Goal: Contribute content: Add original content to the website for others to see

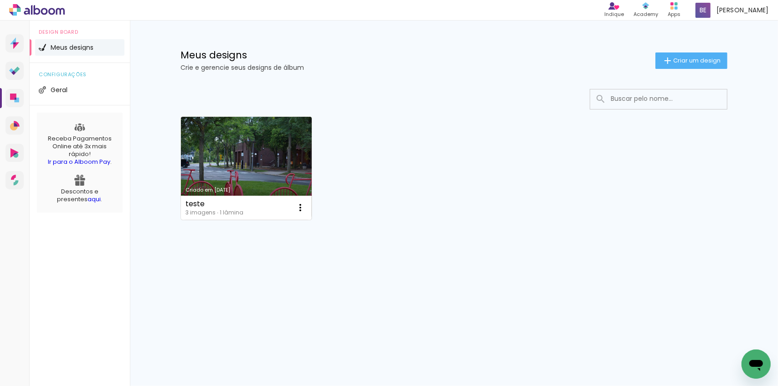
click at [217, 132] on link "Criado em [DATE]" at bounding box center [246, 168] width 131 height 103
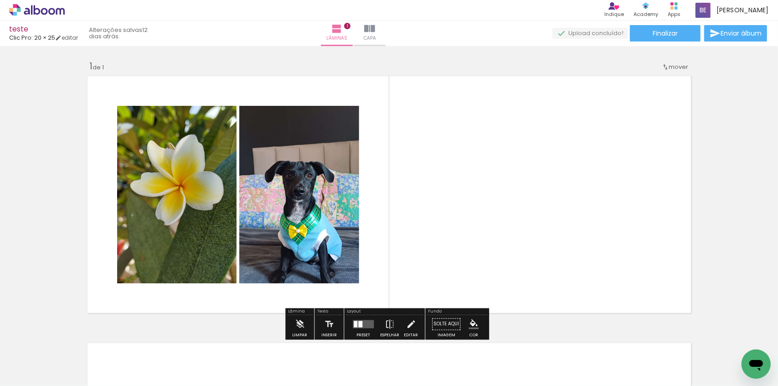
click at [19, 370] on iron-icon at bounding box center [13, 373] width 11 height 11
click at [0, 0] on input "file" at bounding box center [0, 0] width 0 height 0
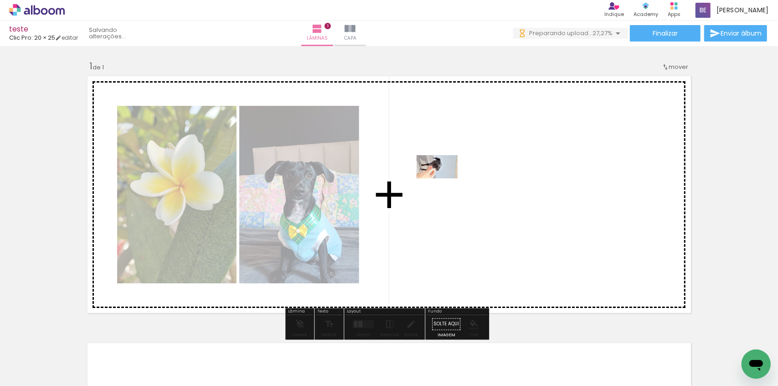
drag, startPoint x: 240, startPoint y: 364, endPoint x: 456, endPoint y: 171, distance: 289.7
click at [456, 171] on quentale-workspace at bounding box center [389, 193] width 778 height 386
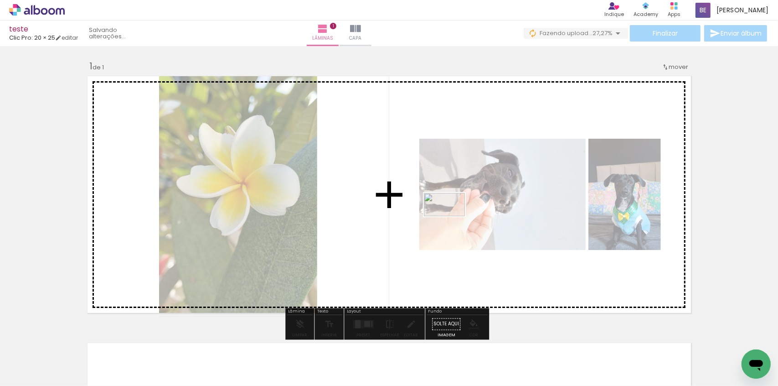
drag, startPoint x: 300, startPoint y: 360, endPoint x: 451, endPoint y: 220, distance: 205.8
click at [451, 220] on quentale-workspace at bounding box center [389, 193] width 778 height 386
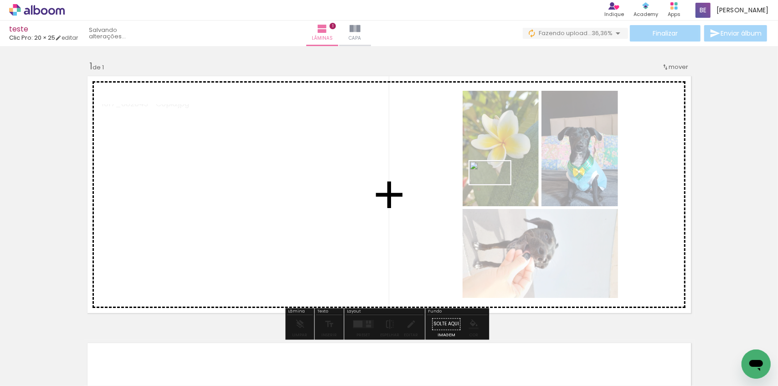
drag, startPoint x: 365, startPoint y: 340, endPoint x: 497, endPoint y: 188, distance: 201.3
click at [497, 188] on quentale-workspace at bounding box center [389, 193] width 778 height 386
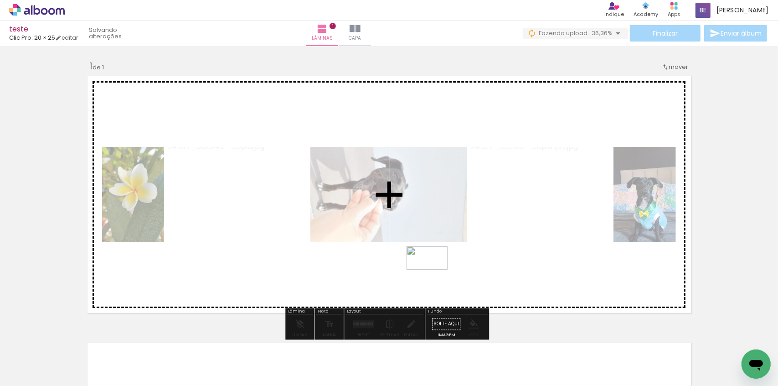
drag, startPoint x: 398, startPoint y: 361, endPoint x: 434, endPoint y: 274, distance: 94.5
click at [434, 274] on quentale-workspace at bounding box center [389, 193] width 778 height 386
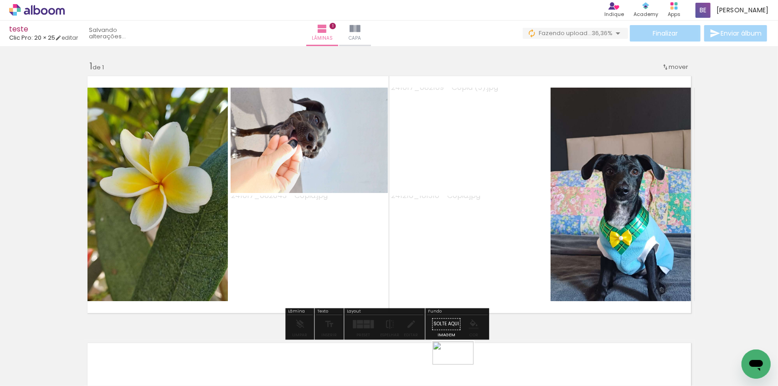
drag, startPoint x: 460, startPoint y: 352, endPoint x: 456, endPoint y: 371, distance: 18.6
click at [456, 368] on div at bounding box center [448, 355] width 45 height 26
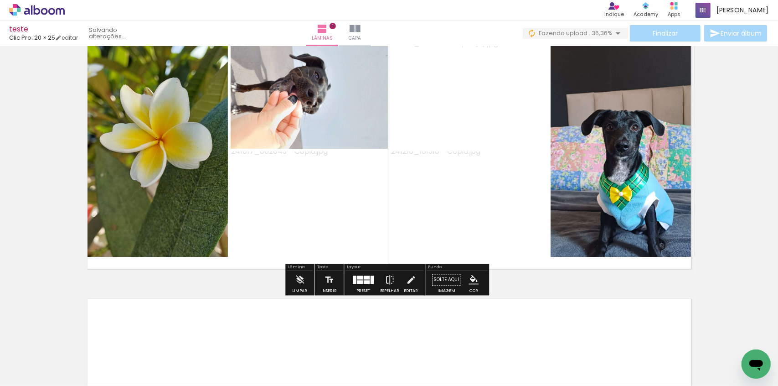
scroll to position [124, 0]
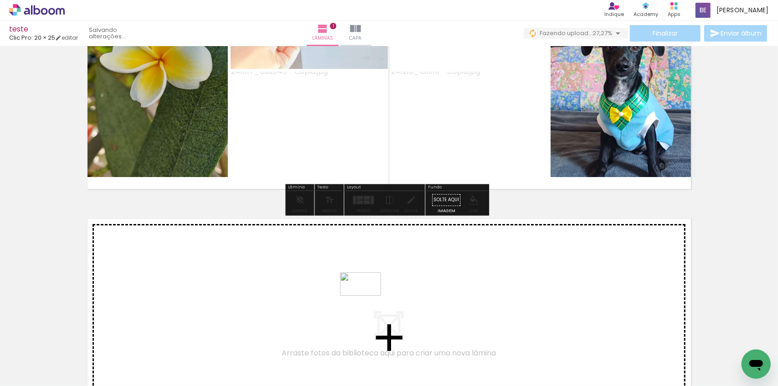
drag, startPoint x: 399, startPoint y: 312, endPoint x: 367, endPoint y: 300, distance: 33.9
click at [367, 300] on quentale-workspace at bounding box center [389, 193] width 778 height 386
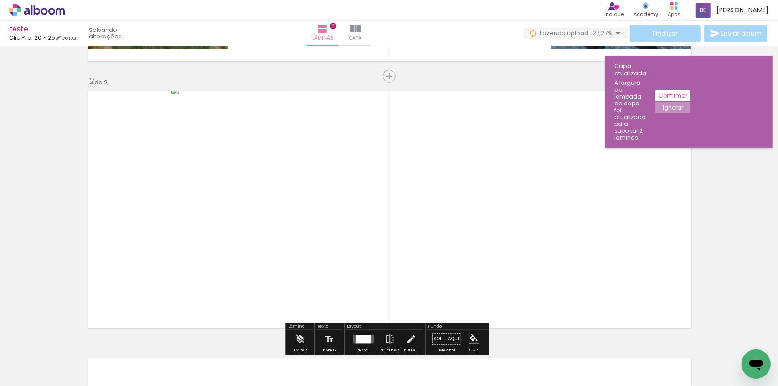
scroll to position [274, 0]
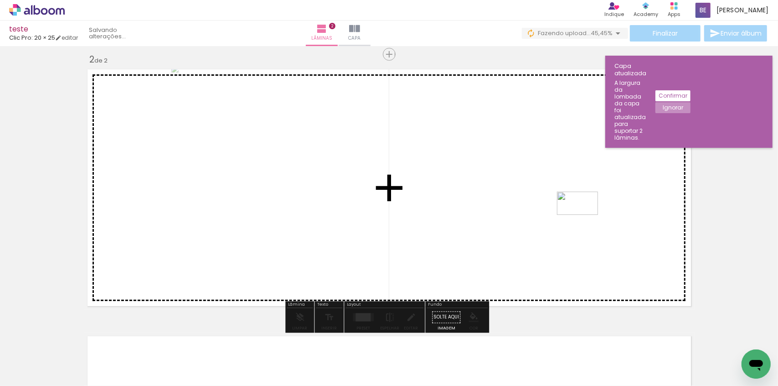
drag, startPoint x: 505, startPoint y: 365, endPoint x: 584, endPoint y: 219, distance: 166.0
click at [584, 219] on quentale-workspace at bounding box center [389, 193] width 778 height 386
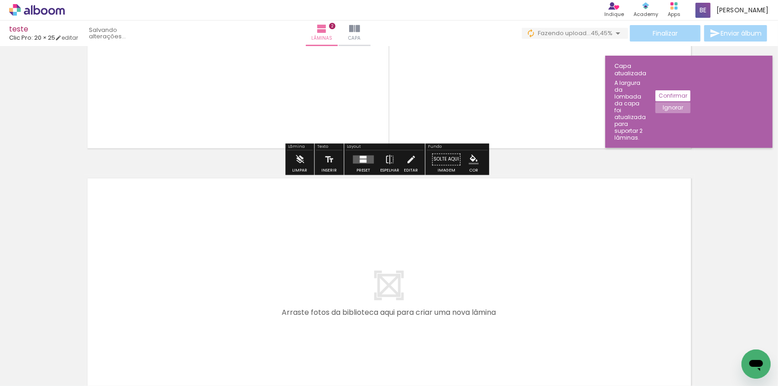
scroll to position [439, 0]
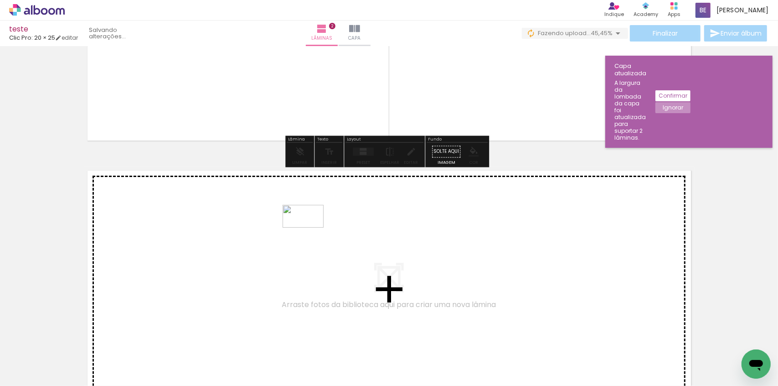
drag, startPoint x: 558, startPoint y: 356, endPoint x: 309, endPoint y: 232, distance: 277.9
click at [309, 232] on quentale-workspace at bounding box center [389, 193] width 778 height 386
type input "JPG"
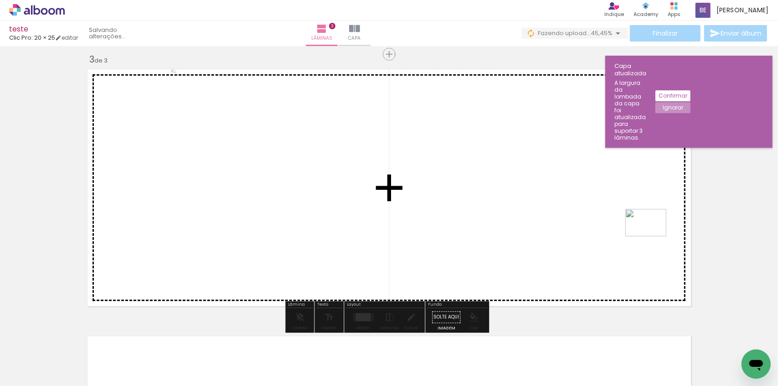
drag, startPoint x: 600, startPoint y: 356, endPoint x: 653, endPoint y: 236, distance: 130.9
click at [653, 236] on quentale-workspace at bounding box center [389, 193] width 778 height 386
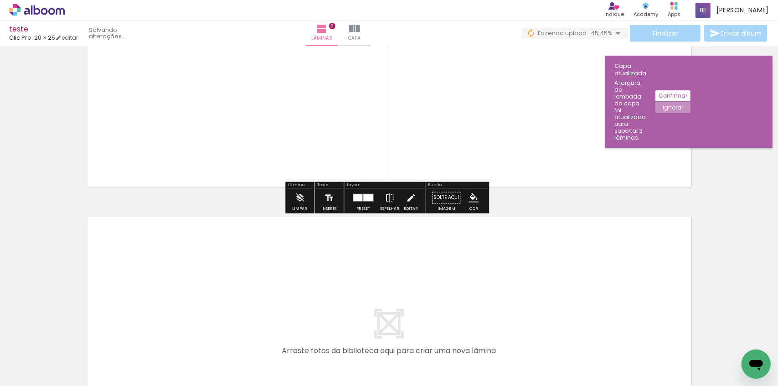
scroll to position [540, 0]
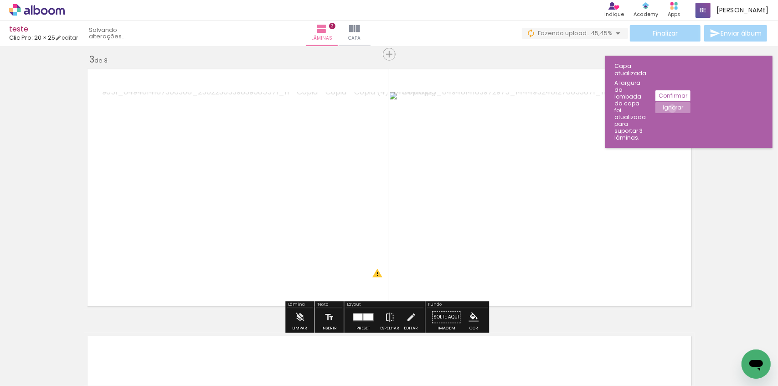
click at [0, 0] on slot "Ignorar" at bounding box center [0, 0] width 0 height 0
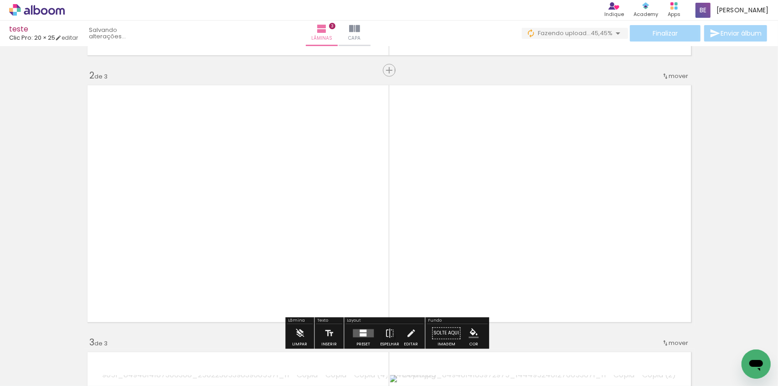
scroll to position [250, 0]
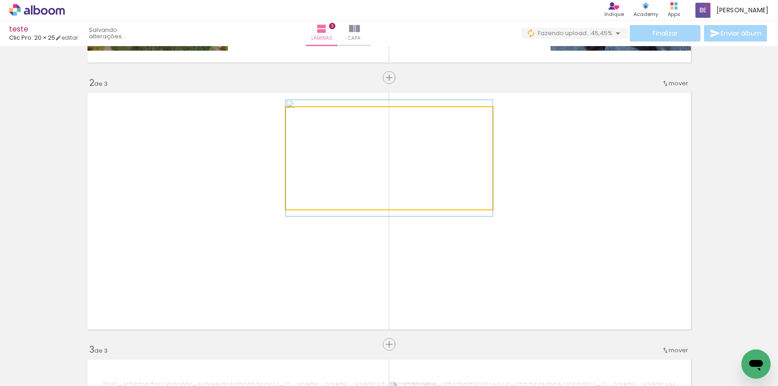
click at [378, 187] on quentale-photo at bounding box center [389, 158] width 207 height 102
click at [376, 182] on quentale-photo at bounding box center [389, 158] width 207 height 102
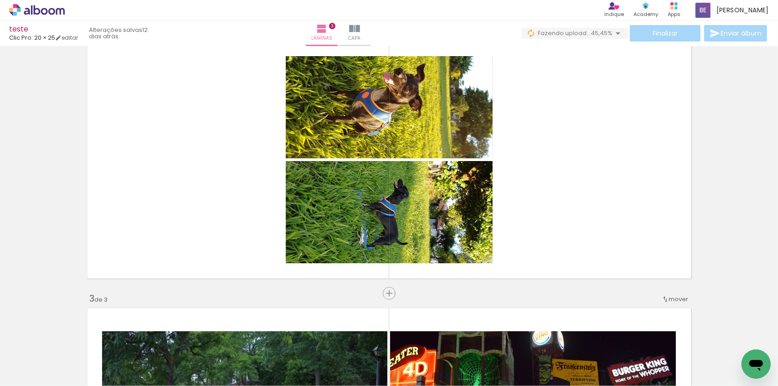
scroll to position [456, 0]
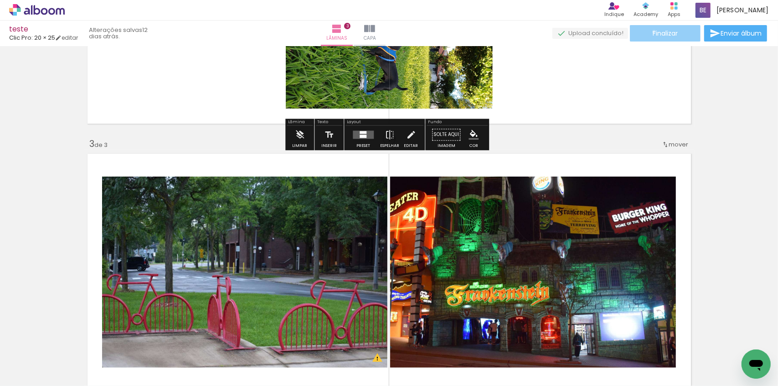
click at [653, 31] on span "Finalizar" at bounding box center [665, 33] width 25 height 6
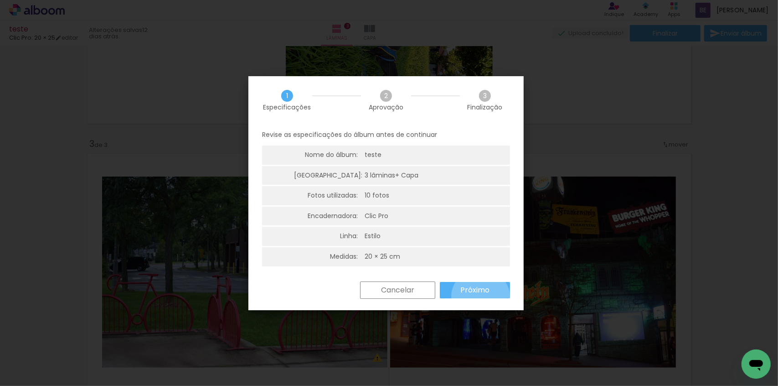
click at [480, 297] on paper-button "Próximo" at bounding box center [475, 290] width 70 height 16
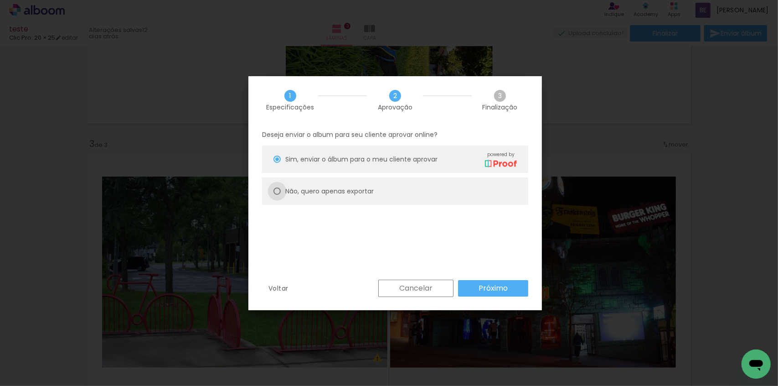
click at [279, 191] on div at bounding box center [277, 190] width 7 height 7
type paper-radio-button "on"
click at [707, 104] on iron-overlay-backdrop at bounding box center [389, 193] width 778 height 386
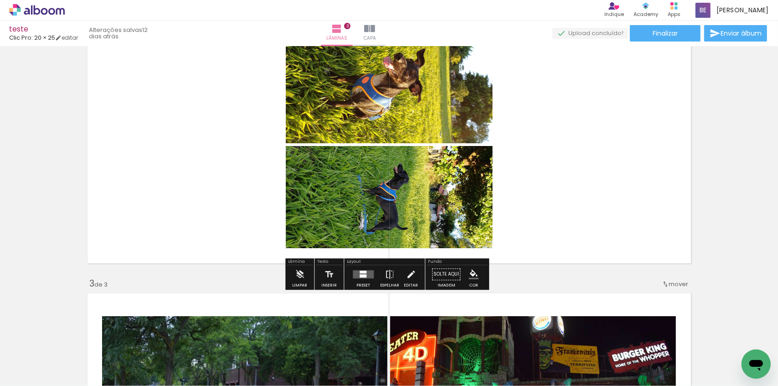
scroll to position [373, 0]
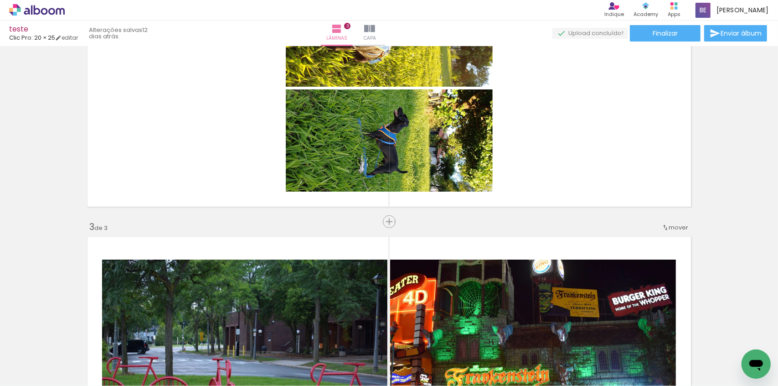
click at [114, 244] on quentale-layouter at bounding box center [389, 355] width 611 height 244
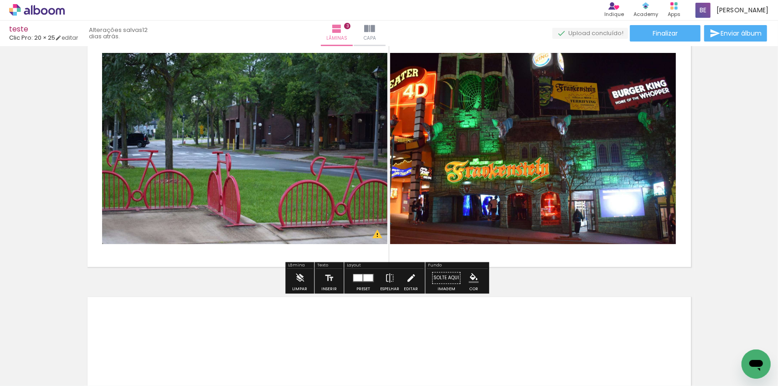
scroll to position [580, 0]
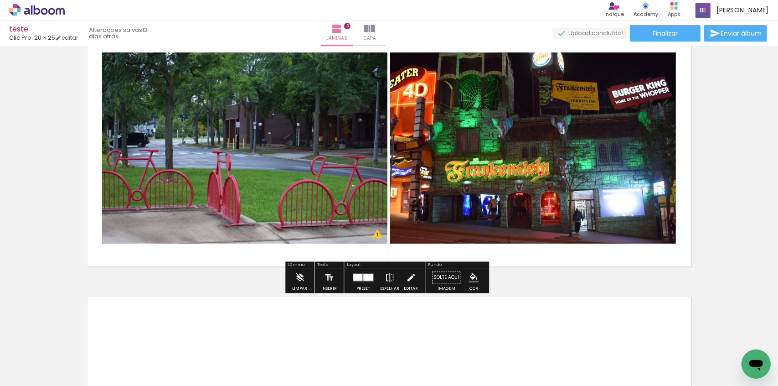
click at [94, 362] on div at bounding box center [91, 354] width 45 height 25
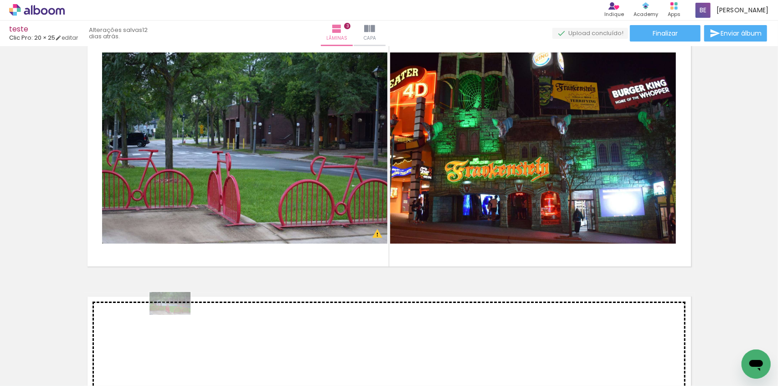
drag, startPoint x: 94, startPoint y: 362, endPoint x: 177, endPoint y: 319, distance: 92.8
click at [177, 319] on quentale-workspace at bounding box center [389, 193] width 778 height 386
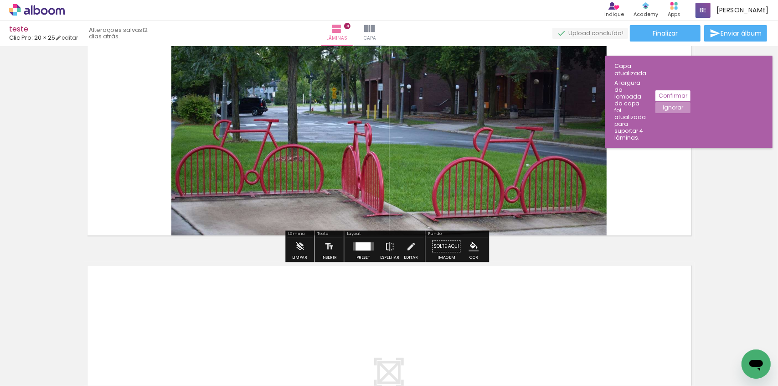
scroll to position [889, 0]
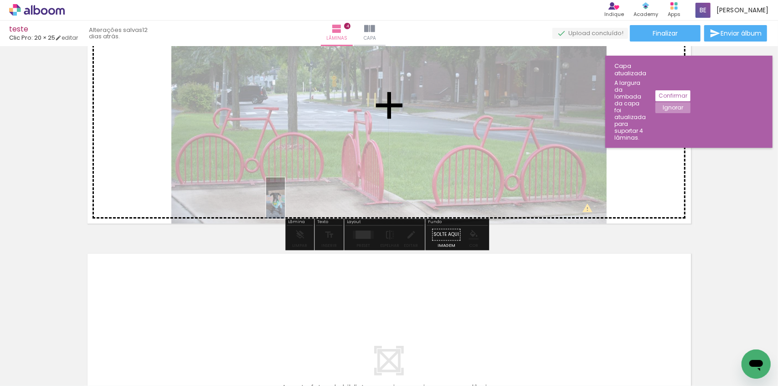
drag, startPoint x: 144, startPoint y: 360, endPoint x: 271, endPoint y: 123, distance: 268.6
click at [271, 123] on quentale-workspace at bounding box center [389, 193] width 778 height 386
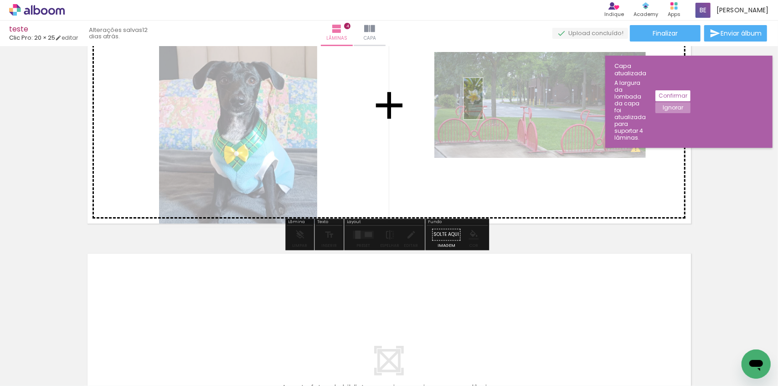
drag, startPoint x: 193, startPoint y: 364, endPoint x: 491, endPoint y: 105, distance: 394.9
click at [491, 105] on quentale-workspace at bounding box center [389, 193] width 778 height 386
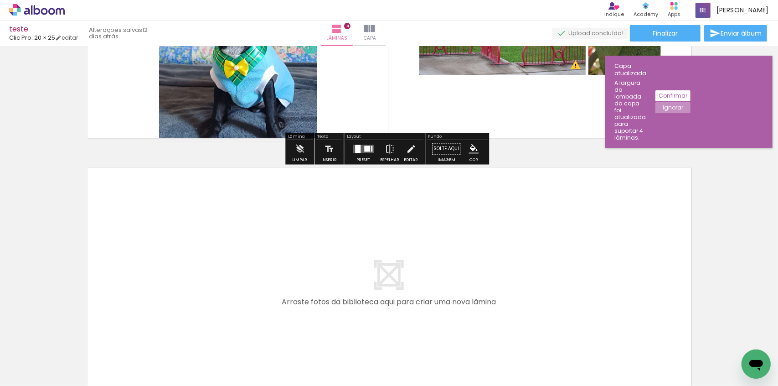
scroll to position [1086, 0]
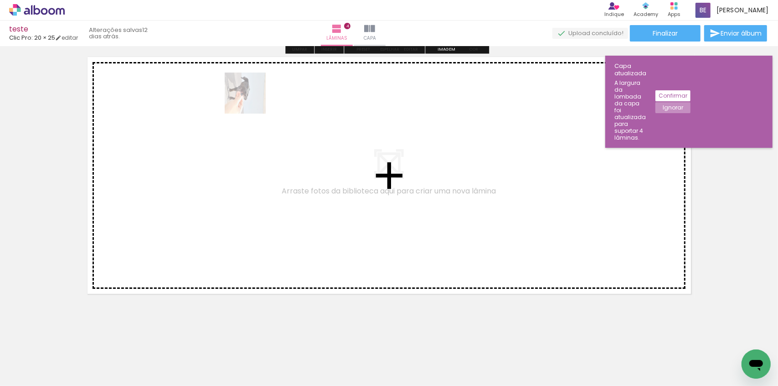
drag, startPoint x: 243, startPoint y: 356, endPoint x: 252, endPoint y: 99, distance: 257.3
click at [252, 99] on quentale-workspace at bounding box center [389, 193] width 778 height 386
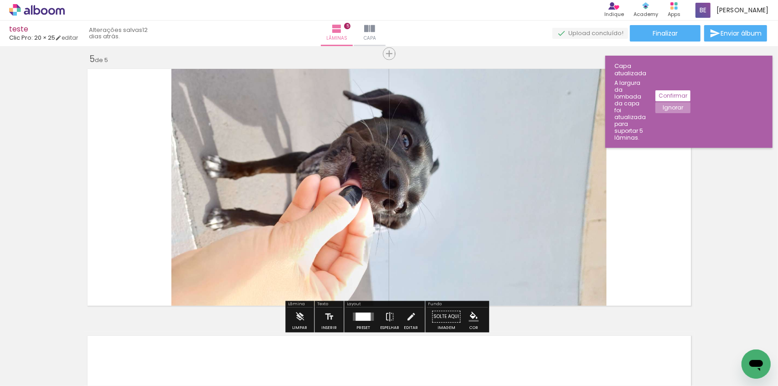
scroll to position [1074, 0]
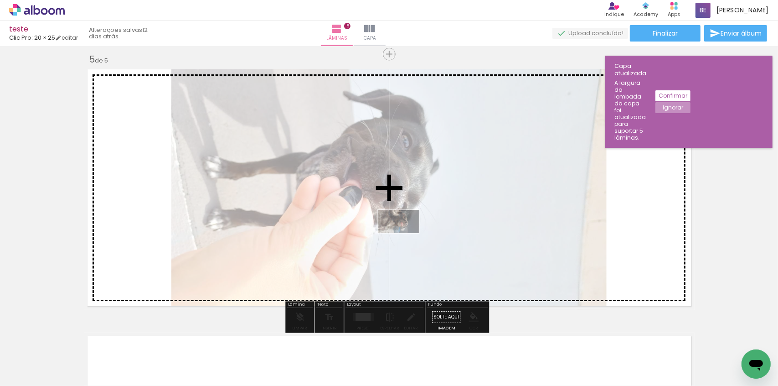
drag, startPoint x: 340, startPoint y: 343, endPoint x: 406, endPoint y: 237, distance: 125.1
click at [406, 237] on quentale-workspace at bounding box center [389, 193] width 778 height 386
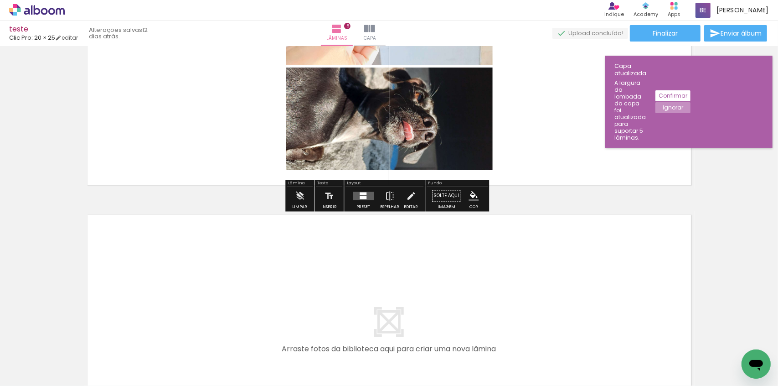
scroll to position [1198, 0]
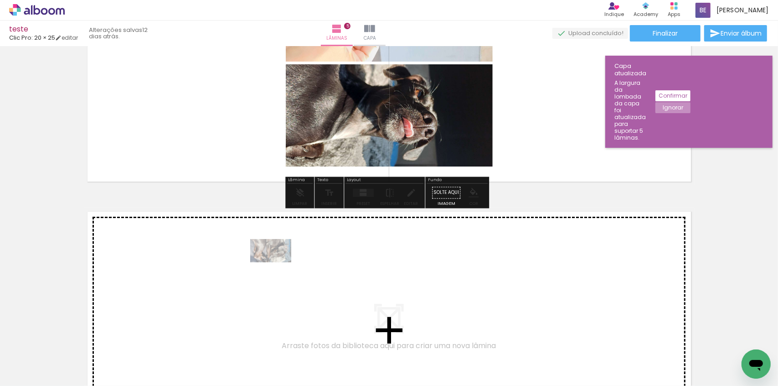
drag, startPoint x: 298, startPoint y: 359, endPoint x: 278, endPoint y: 266, distance: 94.8
click at [278, 266] on quentale-workspace at bounding box center [389, 193] width 778 height 386
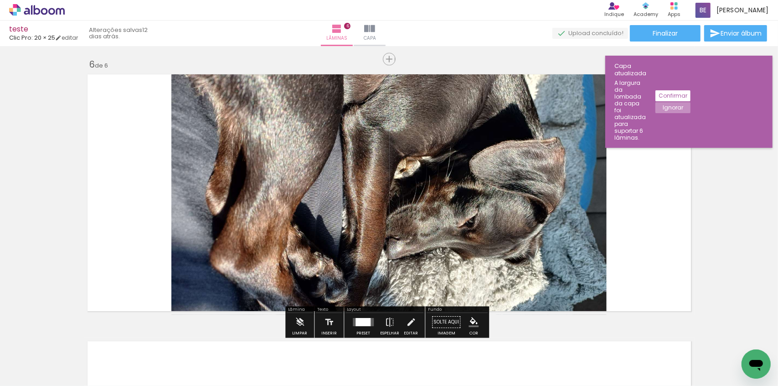
scroll to position [1340, 0]
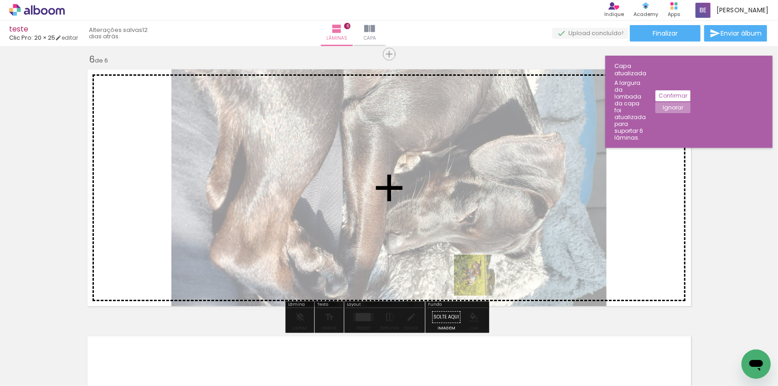
drag, startPoint x: 454, startPoint y: 349, endPoint x: 499, endPoint y: 246, distance: 112.9
click at [499, 246] on quentale-workspace at bounding box center [389, 193] width 778 height 386
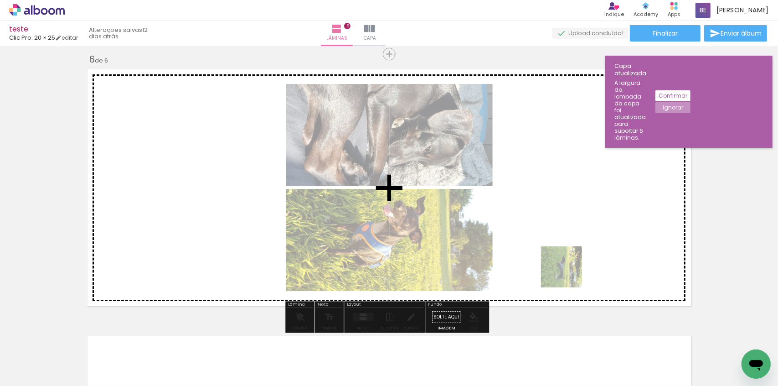
drag, startPoint x: 536, startPoint y: 323, endPoint x: 601, endPoint y: 214, distance: 126.7
click at [601, 214] on quentale-workspace at bounding box center [389, 193] width 778 height 386
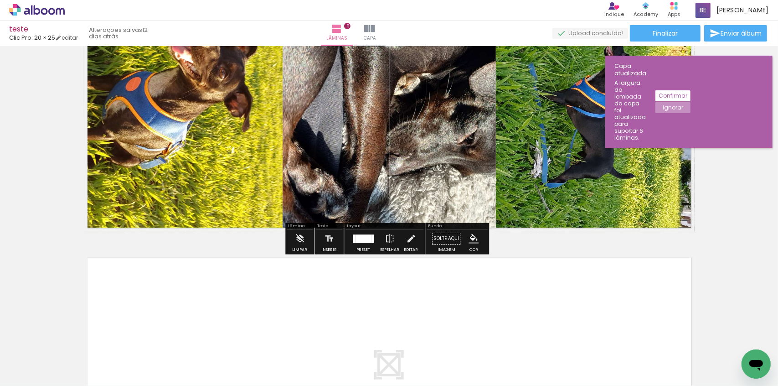
scroll to position [1547, 0]
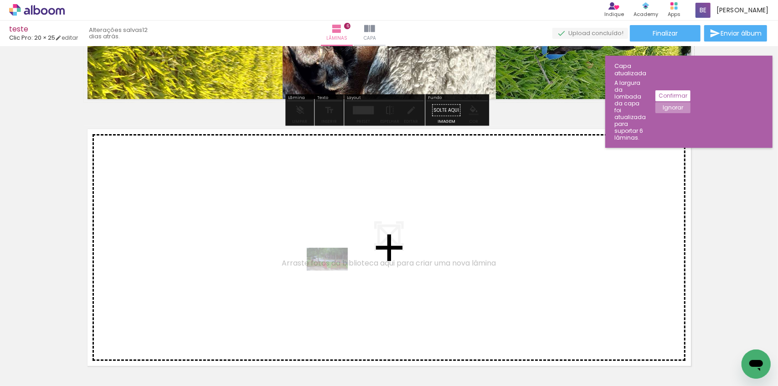
drag, startPoint x: 546, startPoint y: 360, endPoint x: 334, endPoint y: 275, distance: 228.5
click at [334, 275] on quentale-workspace at bounding box center [389, 193] width 778 height 386
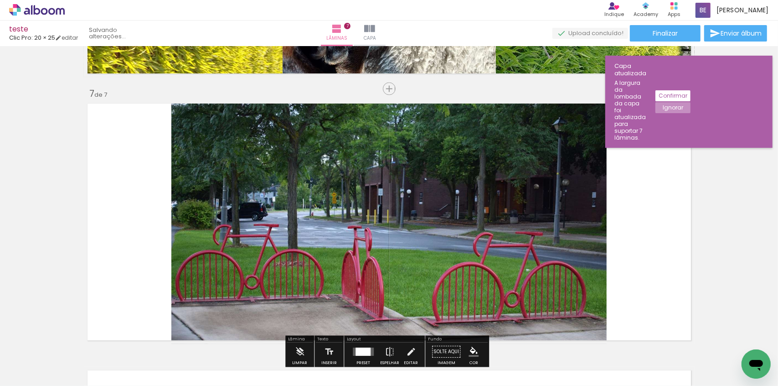
scroll to position [1607, 0]
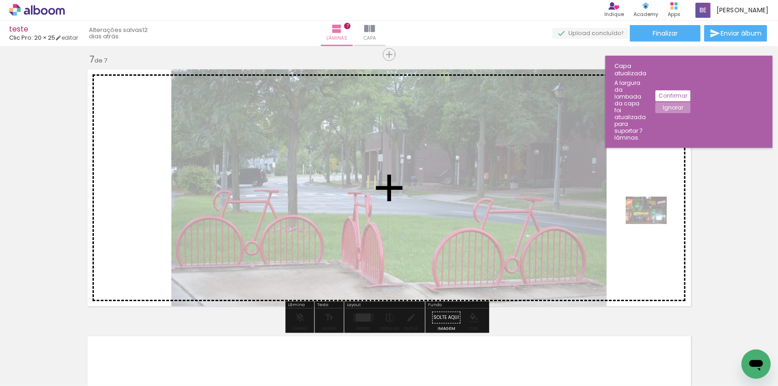
drag, startPoint x: 613, startPoint y: 357, endPoint x: 653, endPoint y: 224, distance: 139.6
click at [653, 224] on quentale-workspace at bounding box center [389, 193] width 778 height 386
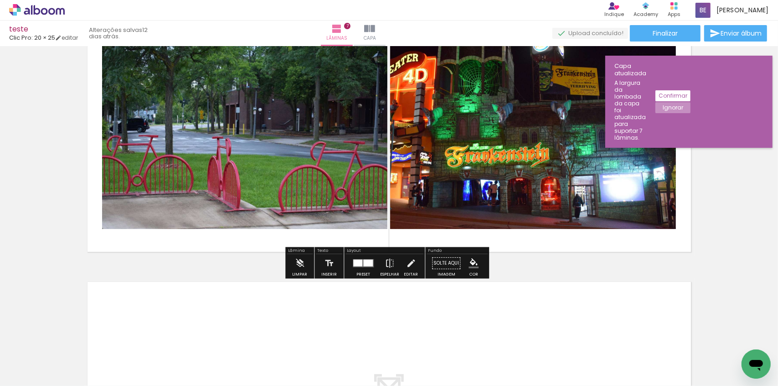
scroll to position [1773, 0]
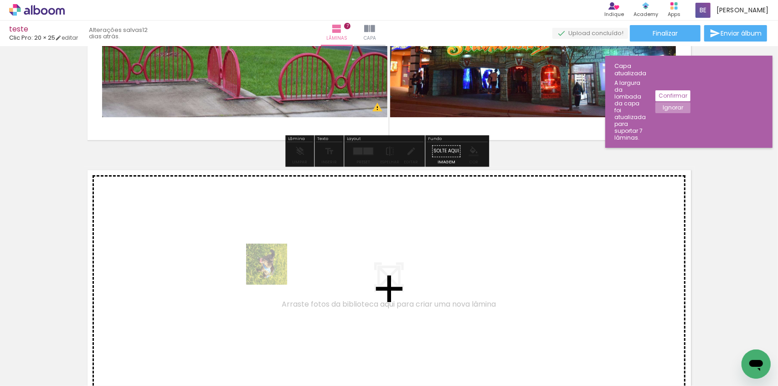
drag, startPoint x: 379, startPoint y: 340, endPoint x: 250, endPoint y: 259, distance: 151.9
click at [250, 259] on quentale-workspace at bounding box center [389, 193] width 778 height 386
type input "JPG"
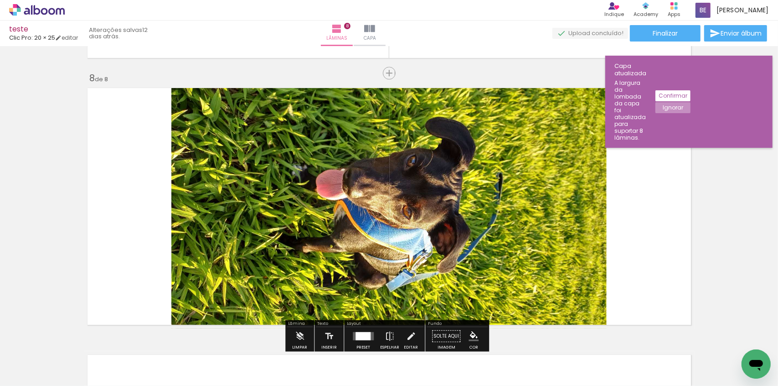
scroll to position [1874, 0]
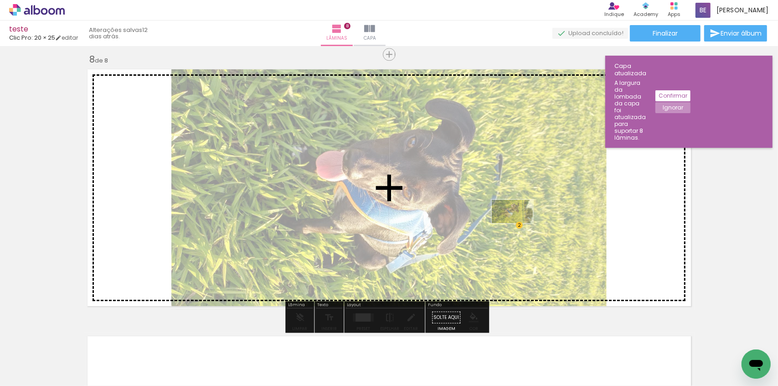
drag, startPoint x: 442, startPoint y: 356, endPoint x: 520, endPoint y: 227, distance: 150.3
click at [520, 227] on quentale-workspace at bounding box center [389, 193] width 778 height 386
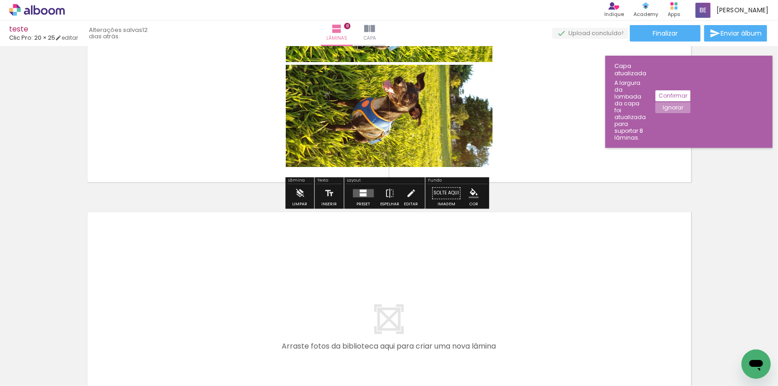
click at [691, 90] on paper-button "Confirmar" at bounding box center [673, 95] width 35 height 11
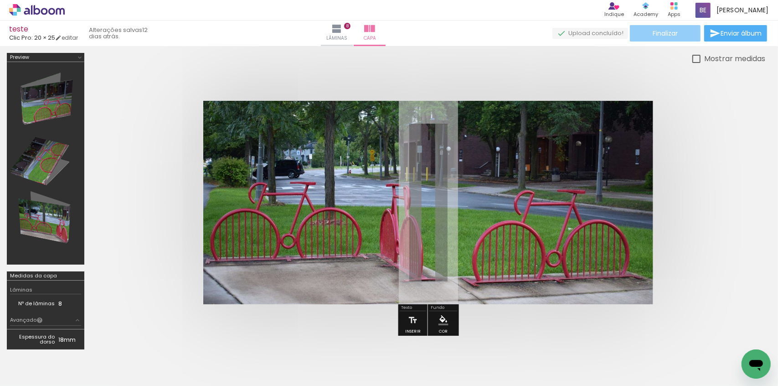
click at [666, 36] on span "Finalizar" at bounding box center [665, 33] width 25 height 6
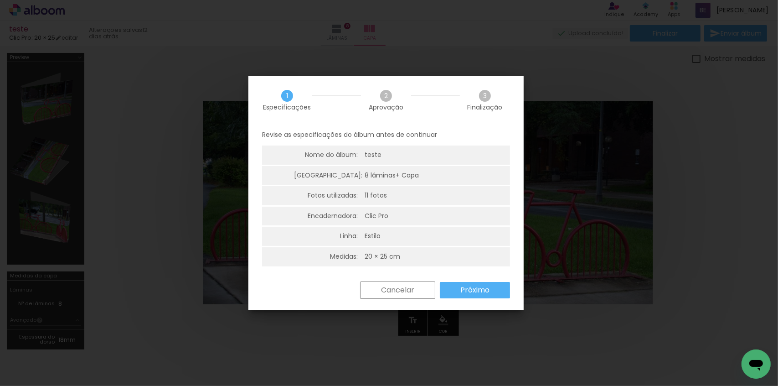
click at [465, 294] on paper-button "Próximo" at bounding box center [475, 290] width 70 height 16
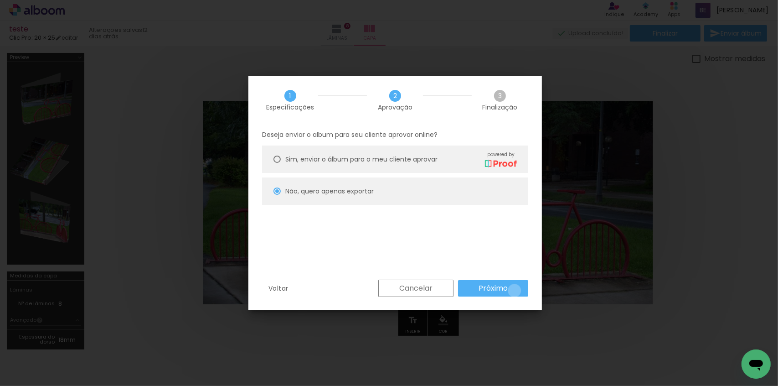
click at [515, 290] on paper-button "Próximo" at bounding box center [493, 288] width 70 height 16
type input "Alta, 300 DPI"
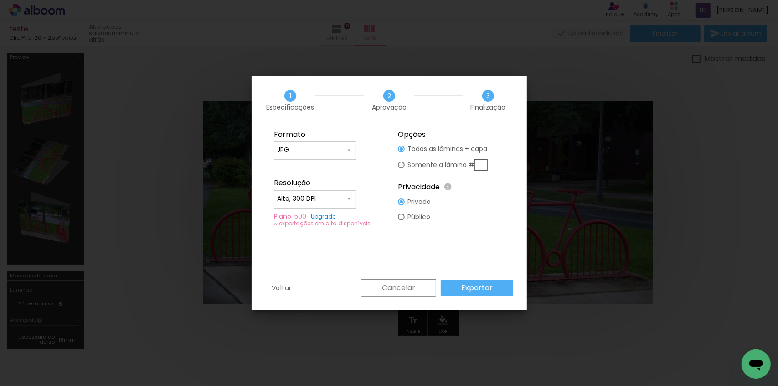
click at [0, 0] on slot "Exportar" at bounding box center [0, 0] width 0 height 0
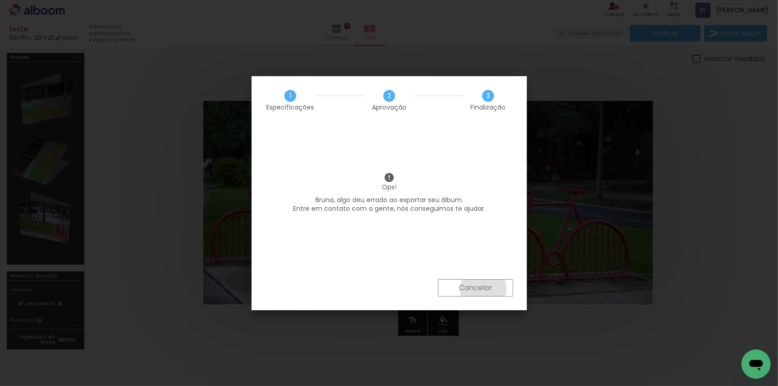
click at [0, 0] on slot "Cancelar" at bounding box center [0, 0] width 0 height 0
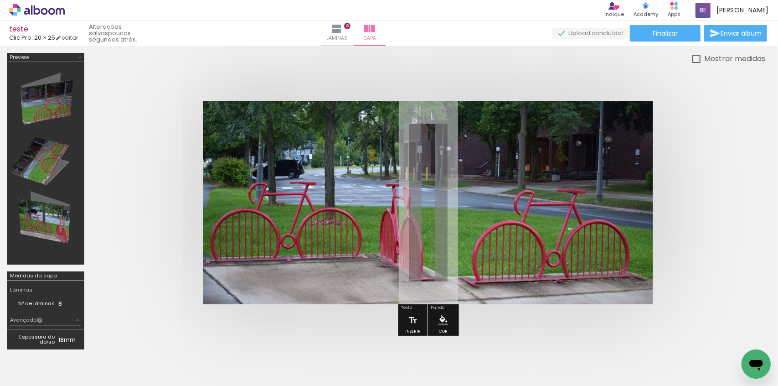
click at [157, 172] on quentale-cover at bounding box center [428, 202] width 601 height 203
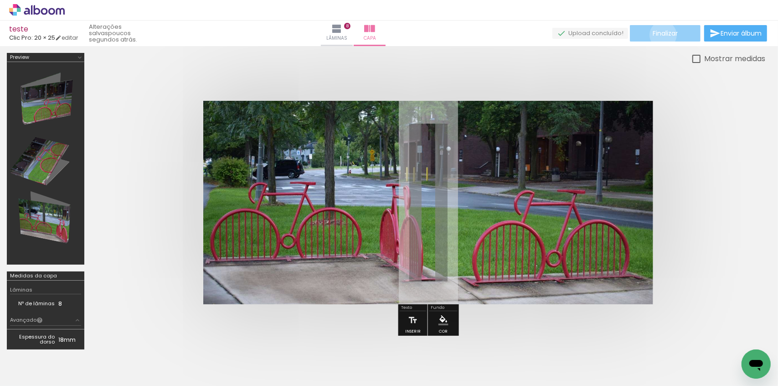
click at [660, 35] on span "Finalizar" at bounding box center [665, 33] width 25 height 6
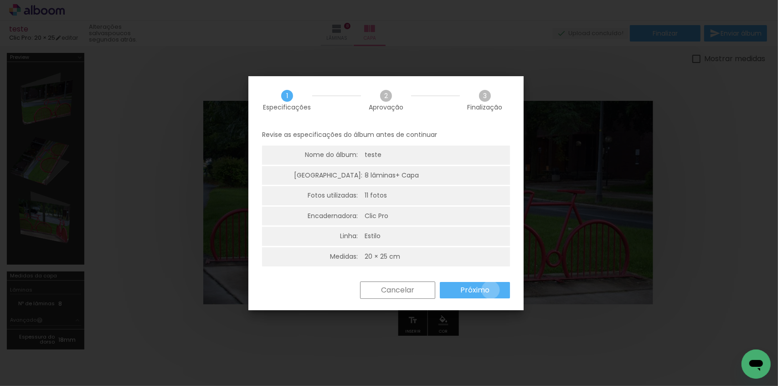
click at [491, 289] on paper-button "Próximo" at bounding box center [475, 290] width 70 height 16
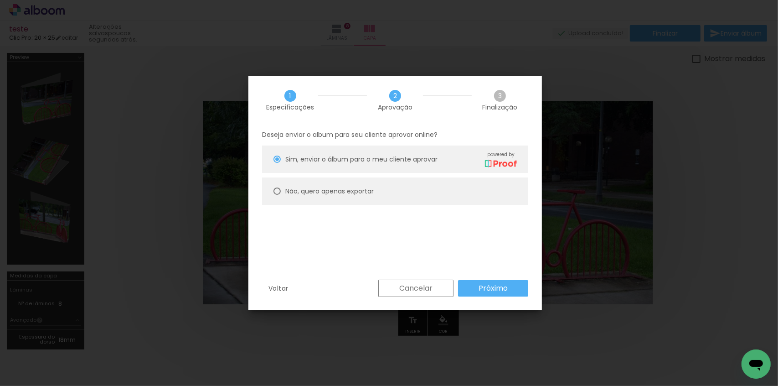
click at [375, 200] on paper-radio-button "Não, quero apenas exportar" at bounding box center [395, 190] width 266 height 27
type paper-radio-button "on"
click at [0, 0] on slot "Próximo" at bounding box center [0, 0] width 0 height 0
type input "Alta, 300 DPI"
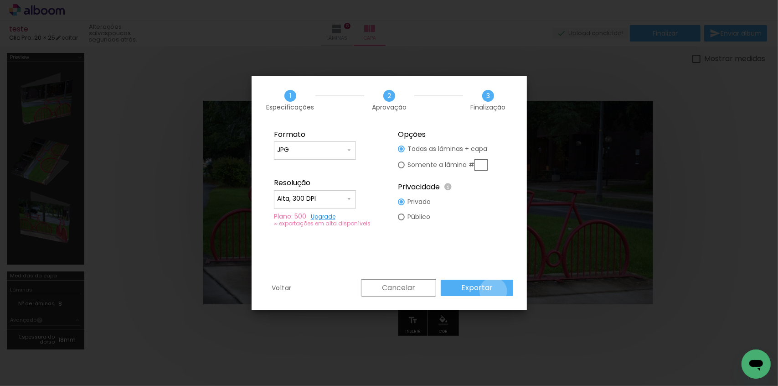
click at [495, 291] on paper-button "Exportar" at bounding box center [477, 287] width 72 height 16
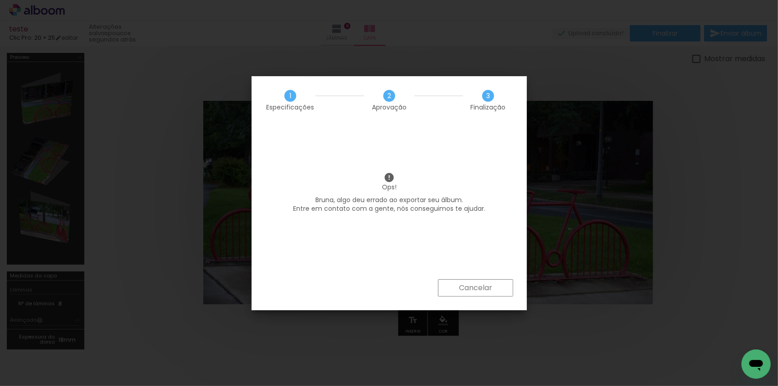
drag, startPoint x: 491, startPoint y: 284, endPoint x: 412, endPoint y: 227, distance: 96.7
click at [0, 0] on slot "Cancelar" at bounding box center [0, 0] width 0 height 0
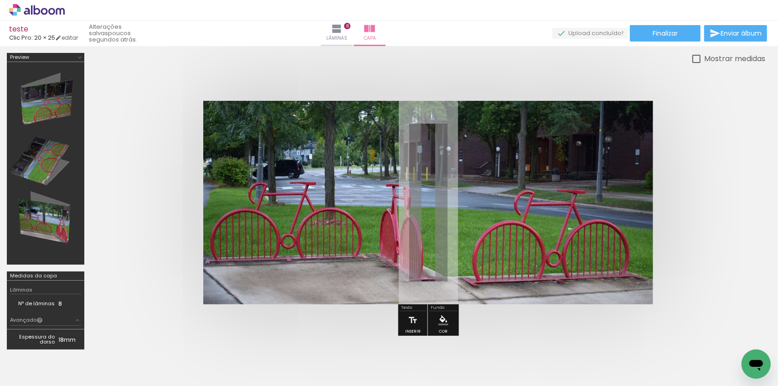
click at [31, 11] on icon at bounding box center [37, 10] width 56 height 12
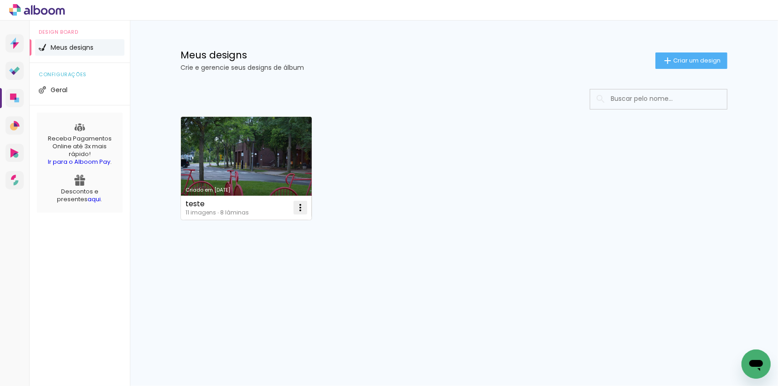
click at [300, 214] on paper-icon-button at bounding box center [300, 207] width 18 height 18
click at [274, 251] on paper-item "Fazer uma cópia" at bounding box center [264, 247] width 90 height 18
type input "Cópia de teste"
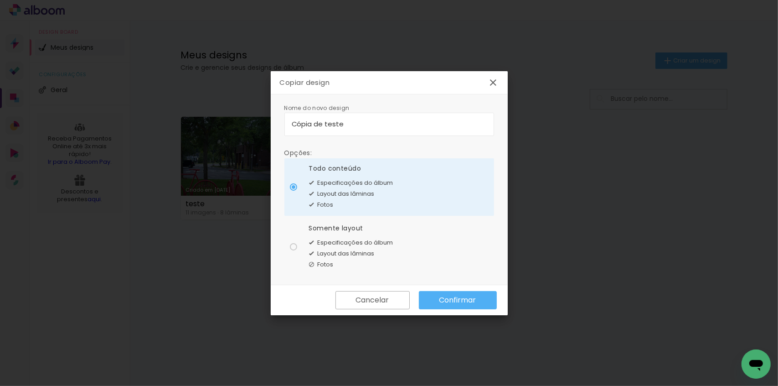
click at [0, 0] on slot "Confirmar" at bounding box center [0, 0] width 0 height 0
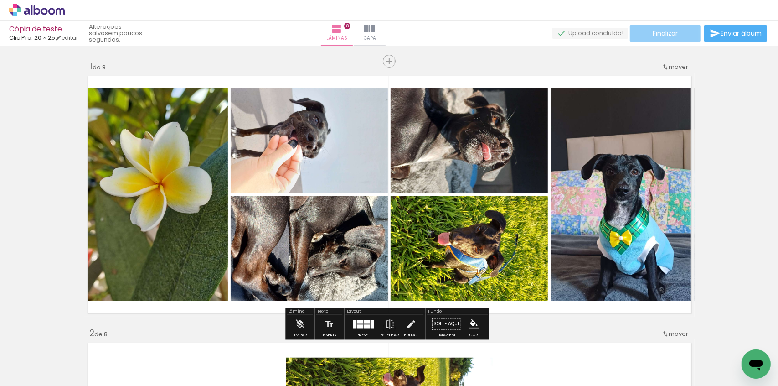
click at [643, 36] on paper-button "Finalizar" at bounding box center [665, 33] width 71 height 16
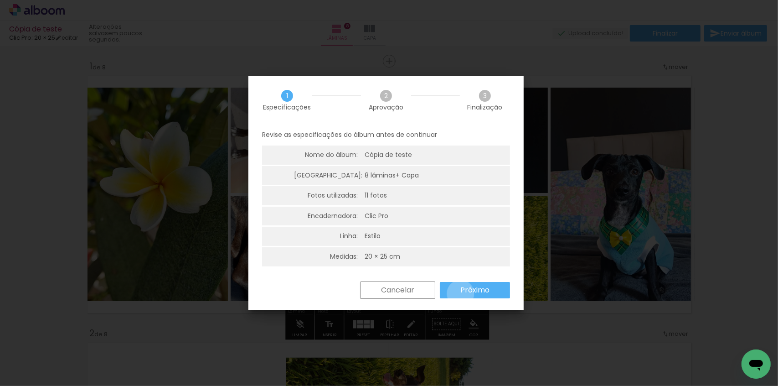
click at [0, 0] on slot "Próximo" at bounding box center [0, 0] width 0 height 0
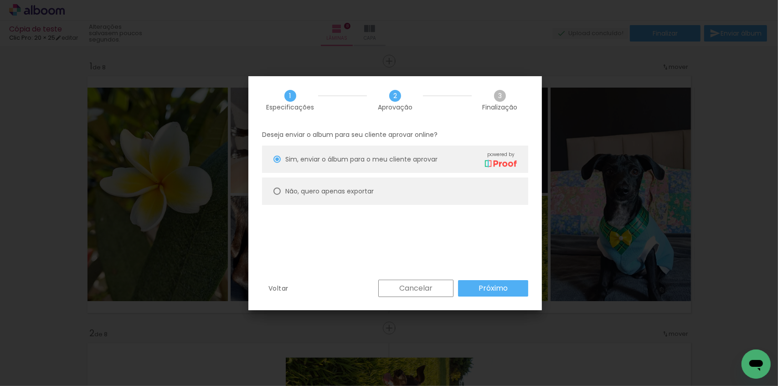
drag, startPoint x: 410, startPoint y: 184, endPoint x: 413, endPoint y: 189, distance: 5.3
click at [410, 184] on paper-radio-button "Não, quero apenas exportar" at bounding box center [395, 190] width 266 height 27
type paper-radio-button "on"
click at [0, 0] on slot "Próximo" at bounding box center [0, 0] width 0 height 0
type input "Alta, 300 DPI"
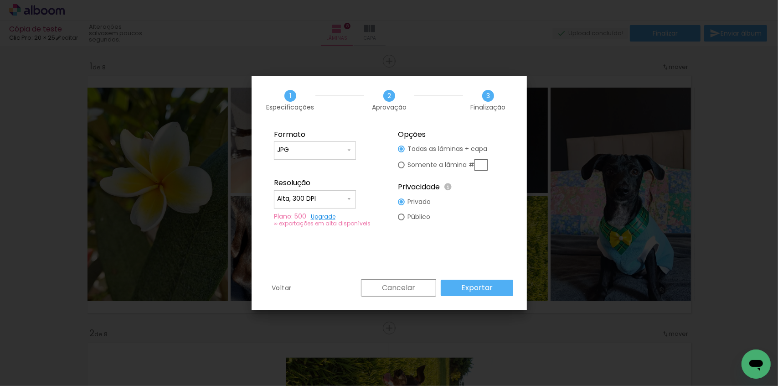
click at [497, 290] on paper-button "Exportar" at bounding box center [477, 287] width 72 height 16
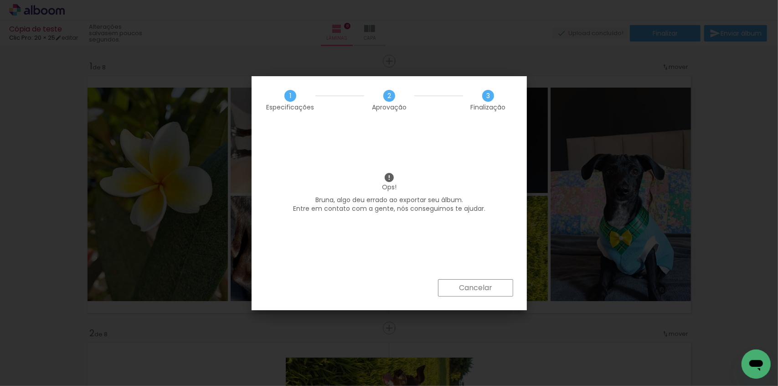
click at [497, 290] on paper-button "Cancelar" at bounding box center [475, 287] width 75 height 17
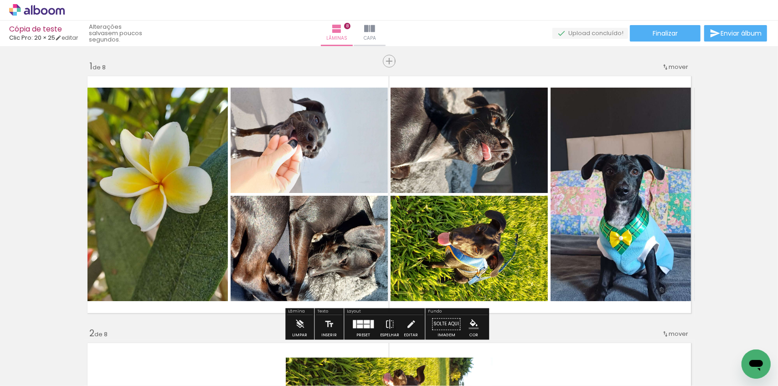
click at [40, 17] on div "› Editor de álbum" at bounding box center [389, 10] width 778 height 21
click at [40, 13] on icon at bounding box center [37, 10] width 7 height 10
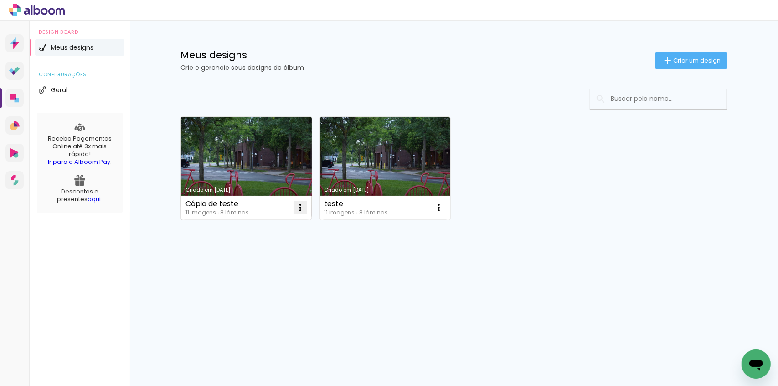
click at [300, 207] on iron-icon at bounding box center [300, 207] width 11 height 11
click at [283, 263] on paper-item "Excluir" at bounding box center [264, 268] width 90 height 18
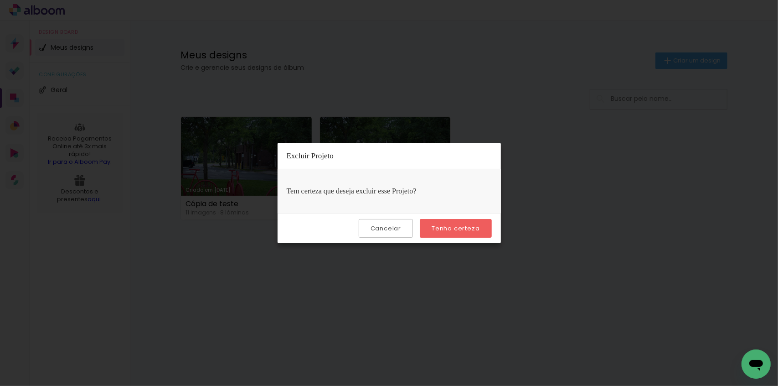
click at [0, 0] on slot "Tenho certeza" at bounding box center [0, 0] width 0 height 0
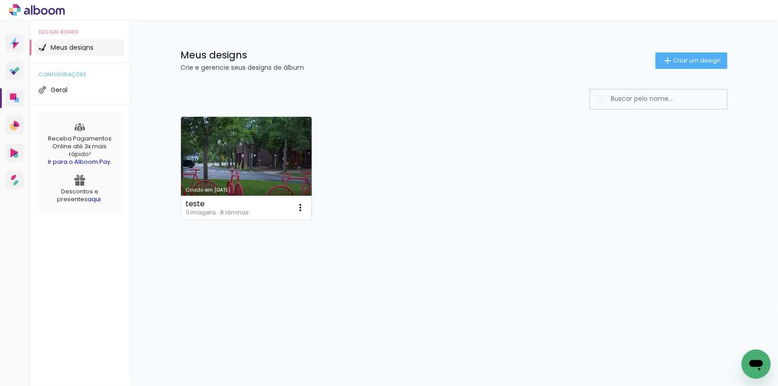
click at [430, 191] on div "Criado em [DATE] teste 11 imagens ∙ 8 lâminas Abrir Fazer uma cópia Excluir" at bounding box center [453, 167] width 555 height 111
click at [165, 173] on div "Criado em [DATE] teste 11 imagens ∙ 8 lâminas Abrir Fazer uma cópia Excluir Mai…" at bounding box center [454, 192] width 593 height 225
click at [423, 253] on div "Criado em [DATE] teste 11 imagens ∙ 8 lâminas Abrir Fazer uma cópia Excluir Mai…" at bounding box center [454, 192] width 593 height 225
click at [162, 98] on div "Criado em [DATE] teste 11 imagens ∙ 8 lâminas Abrir Fazer uma cópia Excluir Mai…" at bounding box center [454, 192] width 593 height 225
click at [691, 53] on paper-button "Criar um design" at bounding box center [692, 60] width 72 height 16
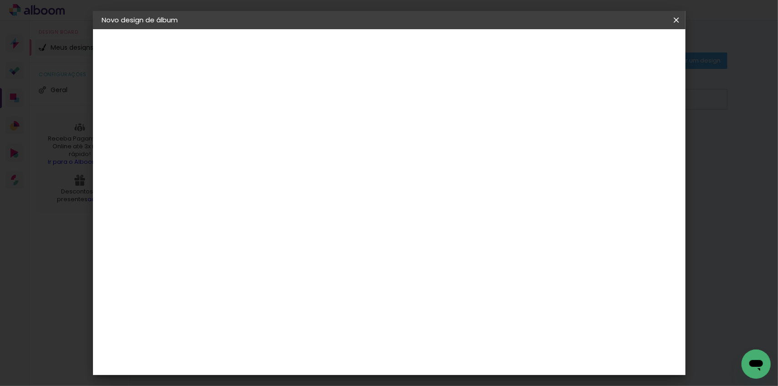
click at [251, 117] on input at bounding box center [251, 122] width 0 height 14
type input "Teste"
type paper-input "Teste"
click at [345, 52] on paper-button "Avançar" at bounding box center [322, 48] width 45 height 15
click at [0, 0] on slot "Tamanho Livre" at bounding box center [0, 0] width 0 height 0
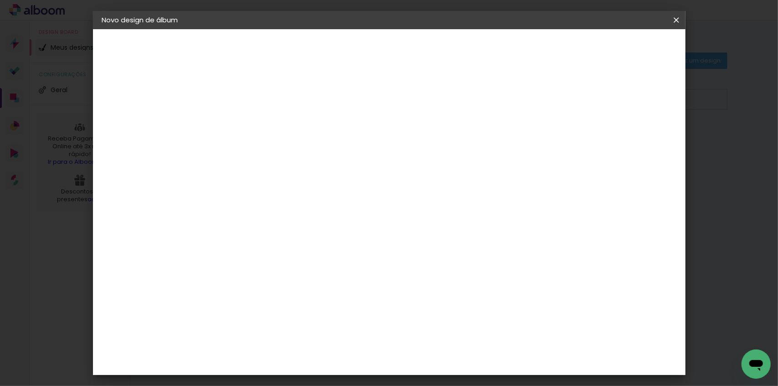
click at [0, 0] on slot "Avançar" at bounding box center [0, 0] width 0 height 0
click at [620, 50] on span "Iniciar design" at bounding box center [599, 48] width 41 height 6
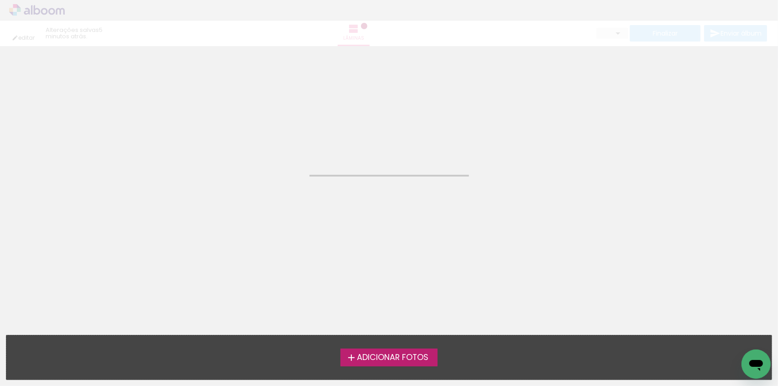
click at [413, 353] on span "Adicionar Fotos" at bounding box center [393, 357] width 72 height 8
click at [0, 0] on input "file" at bounding box center [0, 0] width 0 height 0
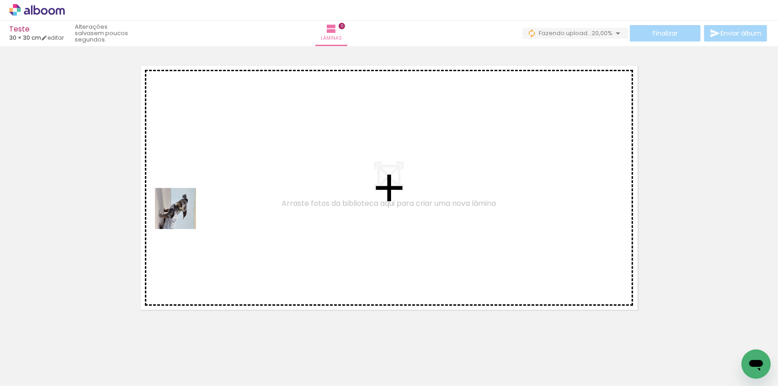
drag, startPoint x: 86, startPoint y: 358, endPoint x: 182, endPoint y: 215, distance: 172.1
click at [182, 215] on quentale-workspace at bounding box center [389, 193] width 778 height 386
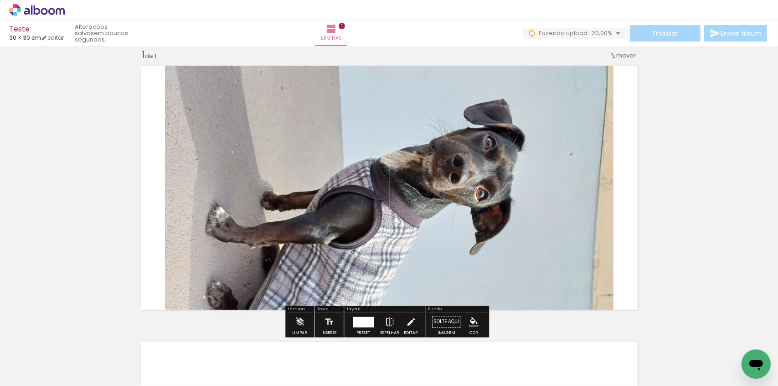
scroll to position [11, 0]
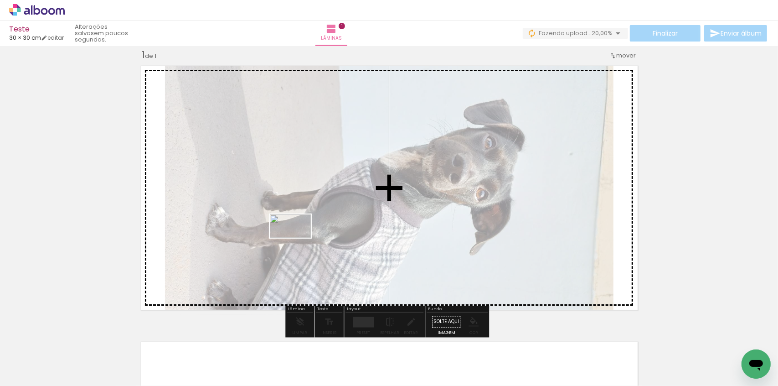
drag, startPoint x: 193, startPoint y: 358, endPoint x: 298, endPoint y: 241, distance: 156.9
click at [298, 241] on quentale-workspace at bounding box center [389, 193] width 778 height 386
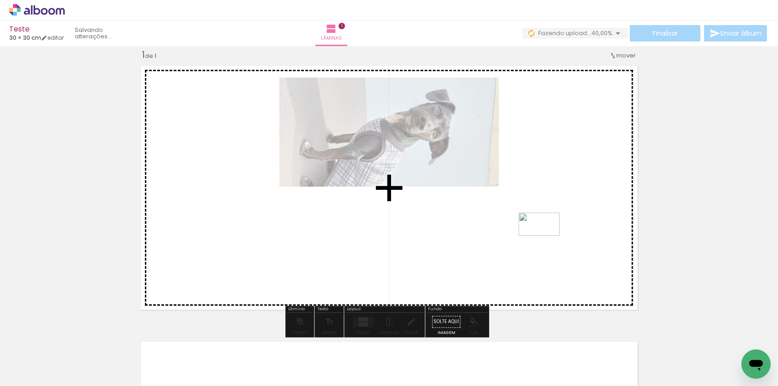
drag, startPoint x: 297, startPoint y: 363, endPoint x: 551, endPoint y: 238, distance: 282.8
click at [551, 238] on quentale-workspace at bounding box center [389, 193] width 778 height 386
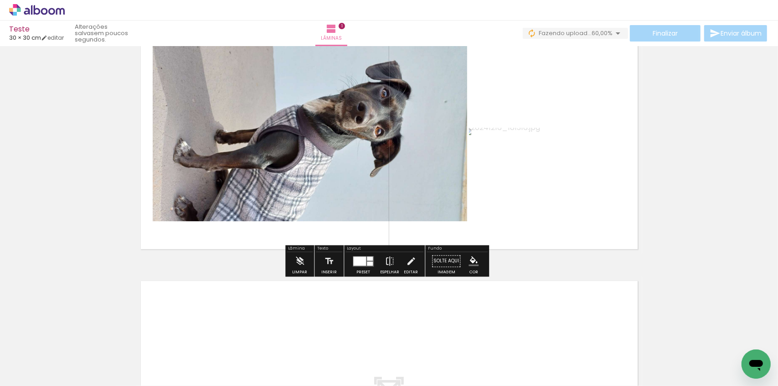
scroll to position [177, 0]
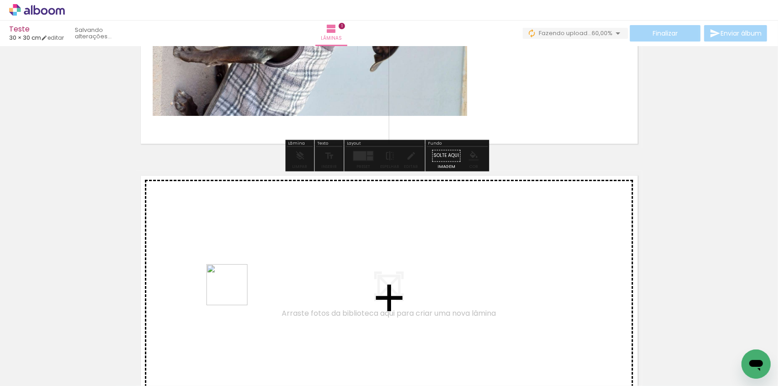
drag, startPoint x: 200, startPoint y: 320, endPoint x: 234, endPoint y: 290, distance: 45.9
click at [234, 290] on quentale-workspace at bounding box center [389, 193] width 778 height 386
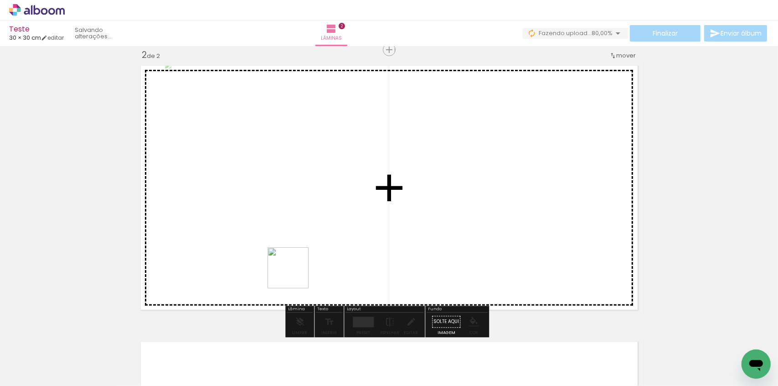
drag, startPoint x: 253, startPoint y: 346, endPoint x: 348, endPoint y: 227, distance: 152.7
click at [348, 227] on quentale-workspace at bounding box center [389, 193] width 778 height 386
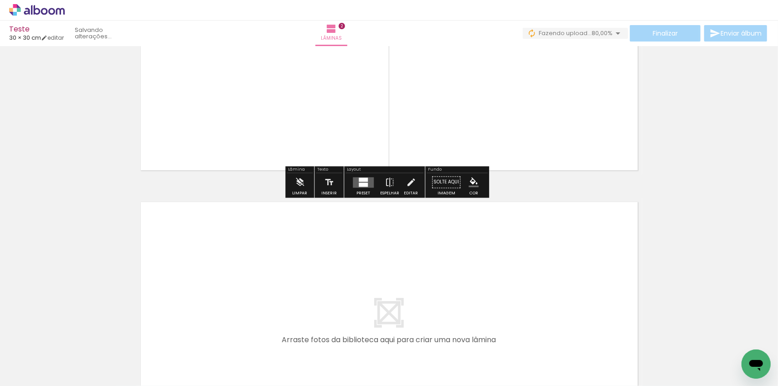
scroll to position [453, 0]
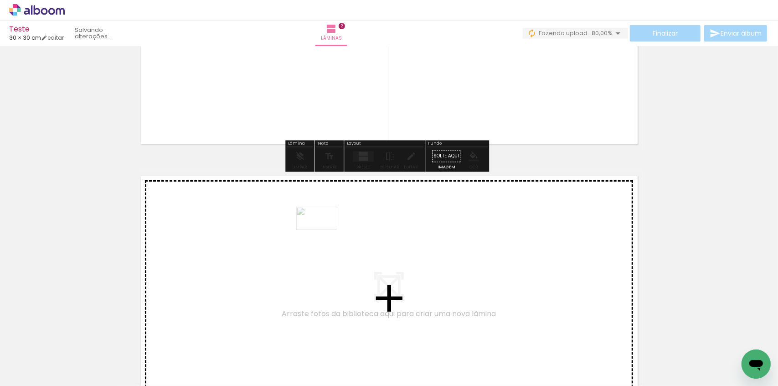
drag, startPoint x: 298, startPoint y: 356, endPoint x: 324, endPoint y: 234, distance: 125.4
click at [324, 234] on quentale-workspace at bounding box center [389, 193] width 778 height 386
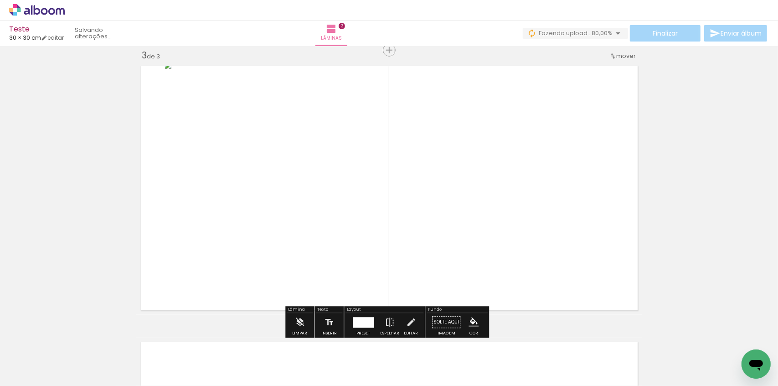
scroll to position [563, 0]
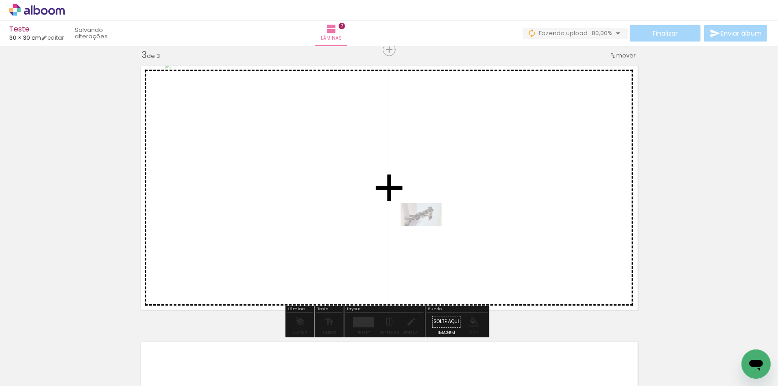
drag, startPoint x: 91, startPoint y: 362, endPoint x: 428, endPoint y: 230, distance: 361.9
click at [428, 230] on quentale-workspace at bounding box center [389, 193] width 778 height 386
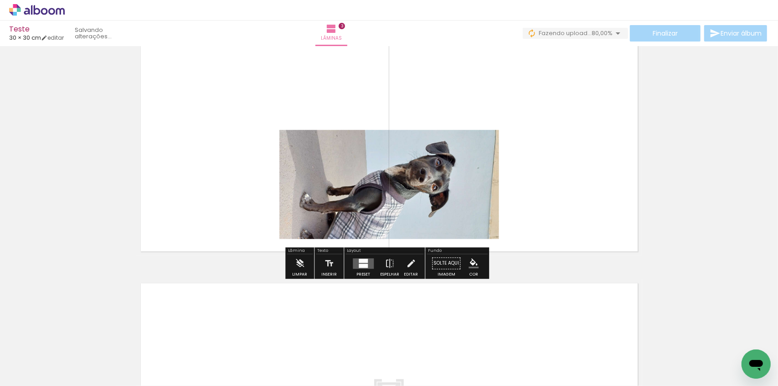
scroll to position [687, 0]
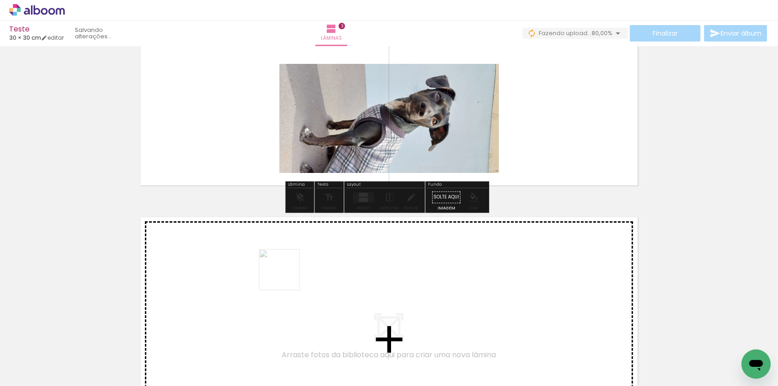
drag, startPoint x: 199, startPoint y: 360, endPoint x: 301, endPoint y: 259, distance: 143.4
click at [301, 259] on quentale-workspace at bounding box center [389, 193] width 778 height 386
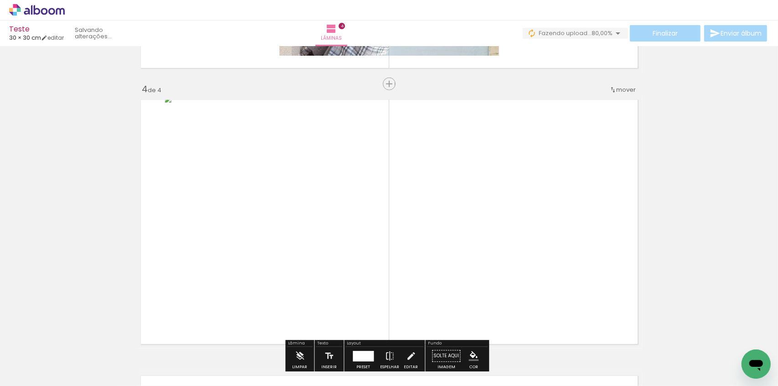
scroll to position [839, 0]
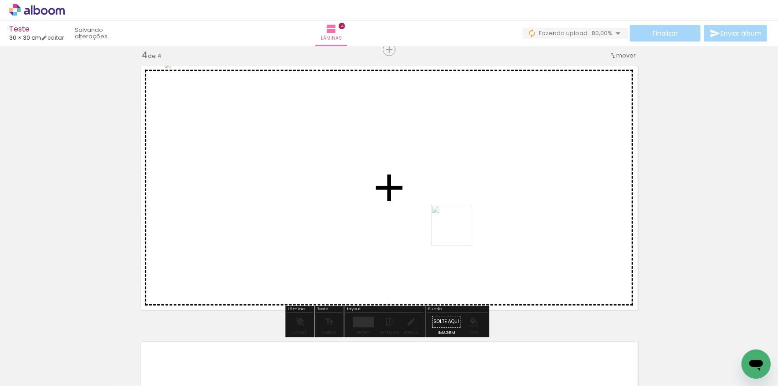
drag, startPoint x: 202, startPoint y: 337, endPoint x: 505, endPoint y: 213, distance: 327.1
click at [505, 213] on quentale-workspace at bounding box center [389, 193] width 778 height 386
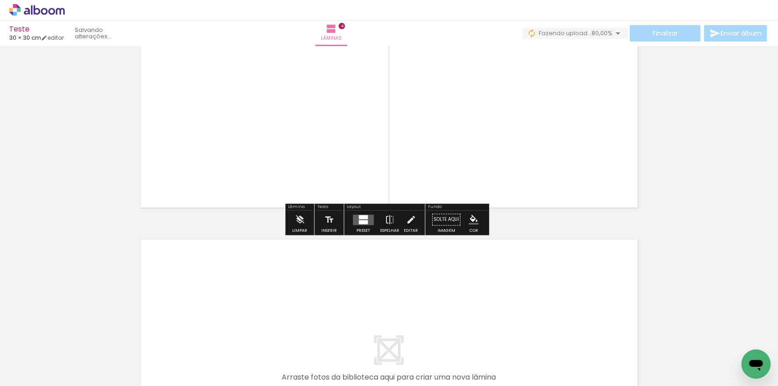
scroll to position [963, 0]
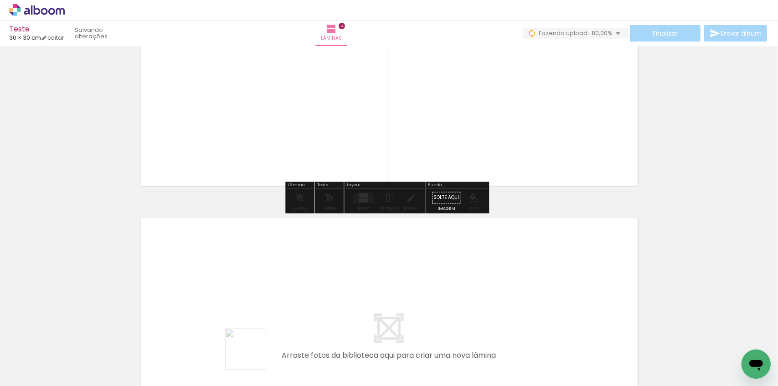
drag, startPoint x: 253, startPoint y: 356, endPoint x: 335, endPoint y: 264, distance: 122.7
click at [335, 264] on quentale-workspace at bounding box center [389, 193] width 778 height 386
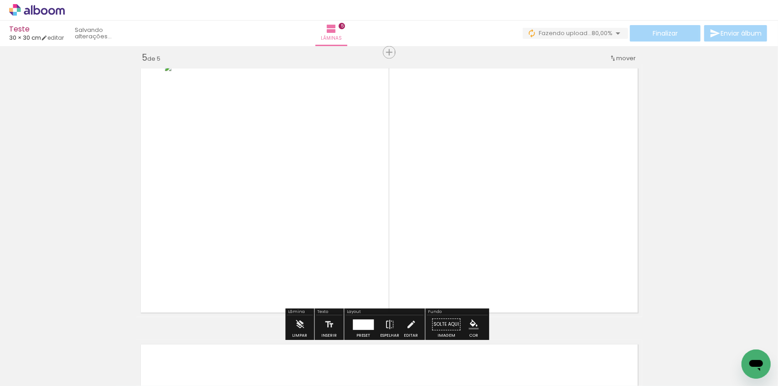
scroll to position [1115, 0]
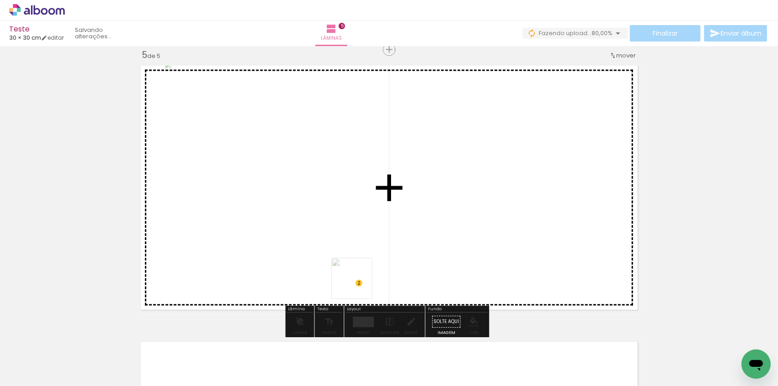
drag, startPoint x: 312, startPoint y: 346, endPoint x: 370, endPoint y: 268, distance: 97.5
click at [370, 268] on quentale-workspace at bounding box center [389, 193] width 778 height 386
drag, startPoint x: 195, startPoint y: 358, endPoint x: 477, endPoint y: 194, distance: 326.7
click at [477, 194] on quentale-workspace at bounding box center [389, 193] width 778 height 386
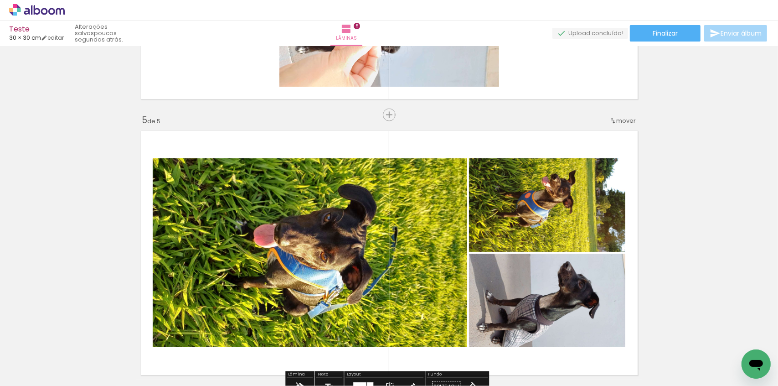
scroll to position [1034, 0]
